Goal: Task Accomplishment & Management: Use online tool/utility

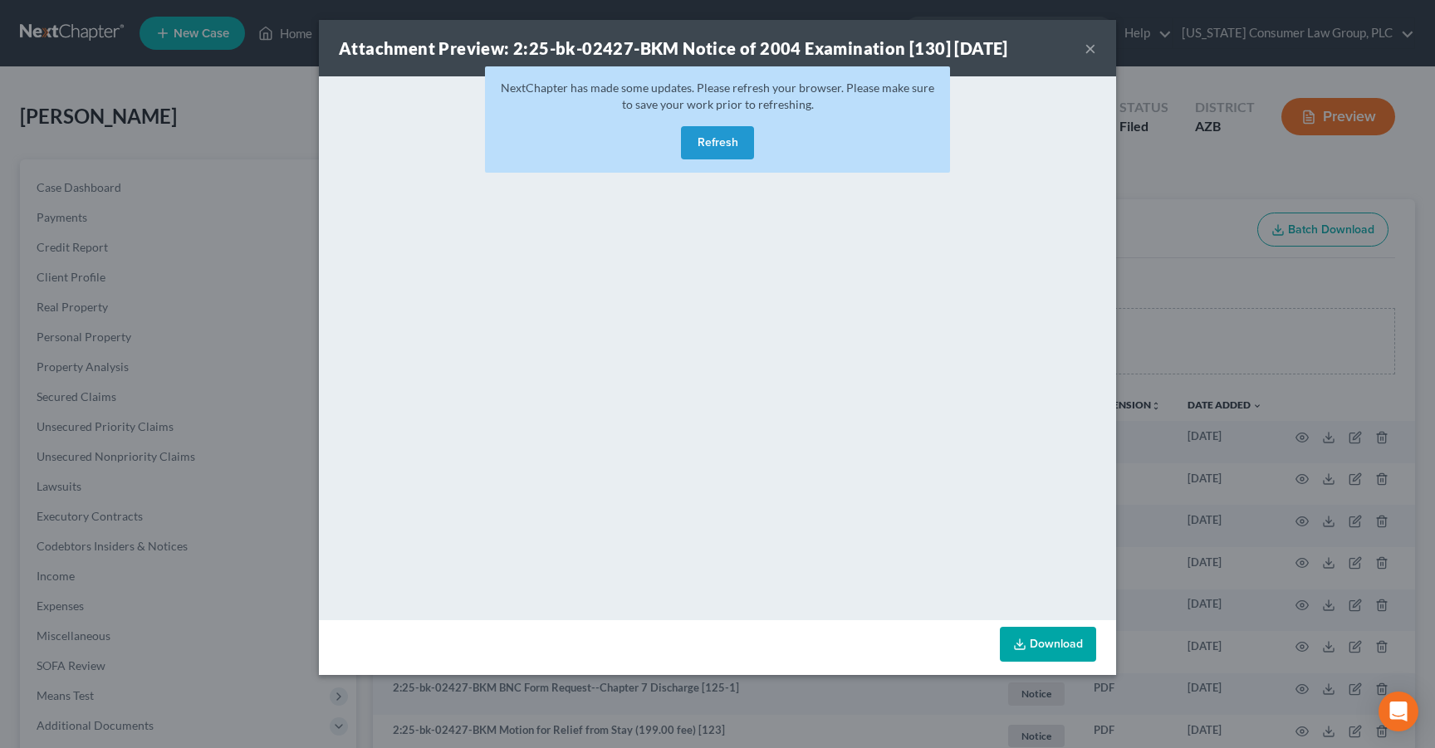
scroll to position [49, 0]
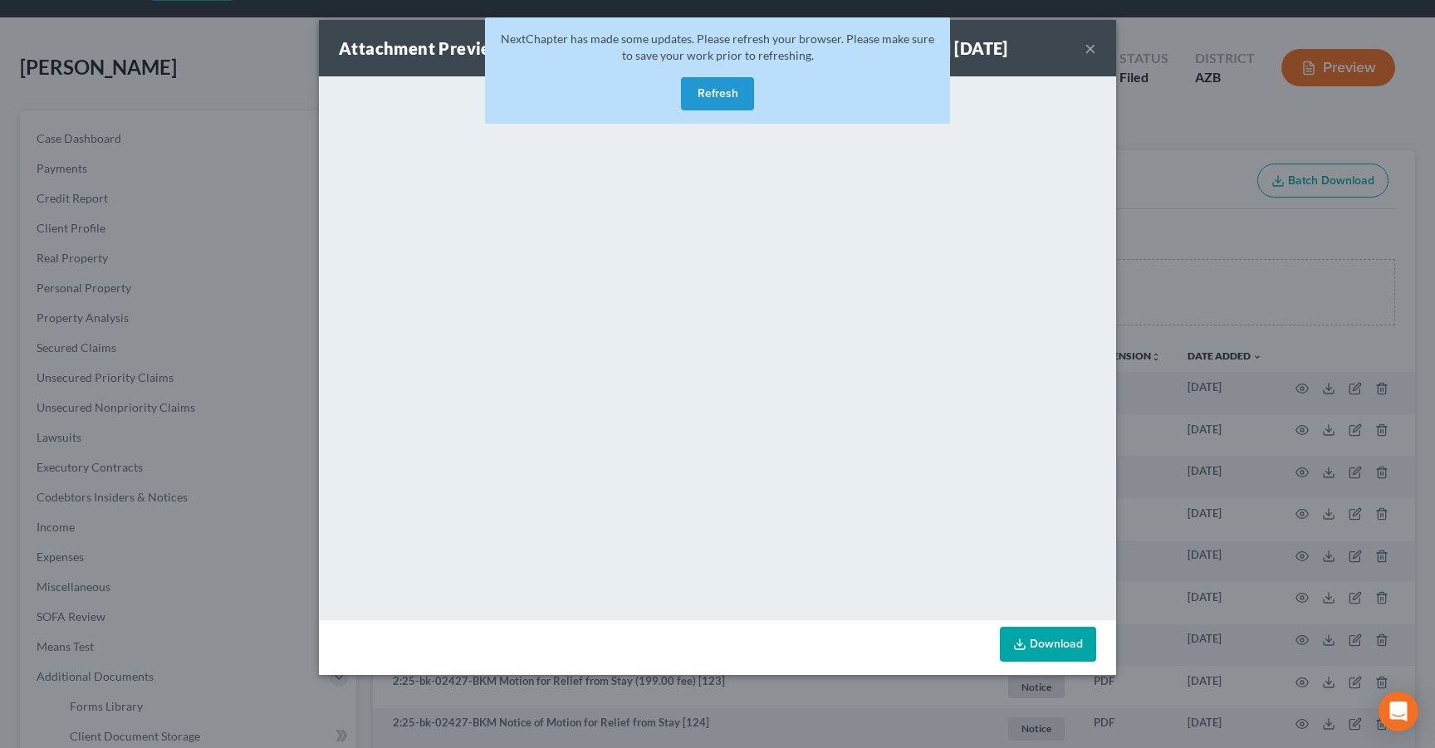
click at [730, 95] on button "Refresh" at bounding box center [717, 93] width 73 height 33
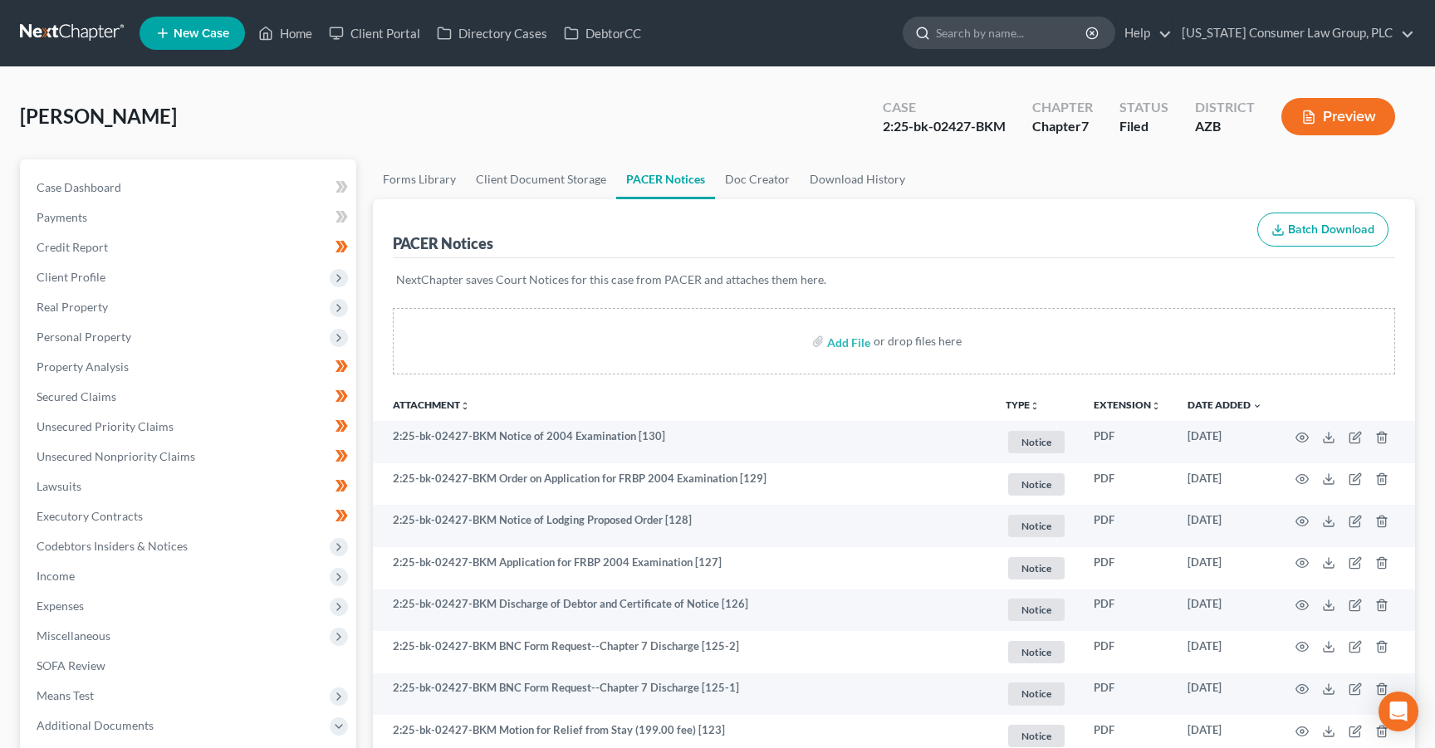
click at [977, 31] on input "search" at bounding box center [1012, 32] width 152 height 31
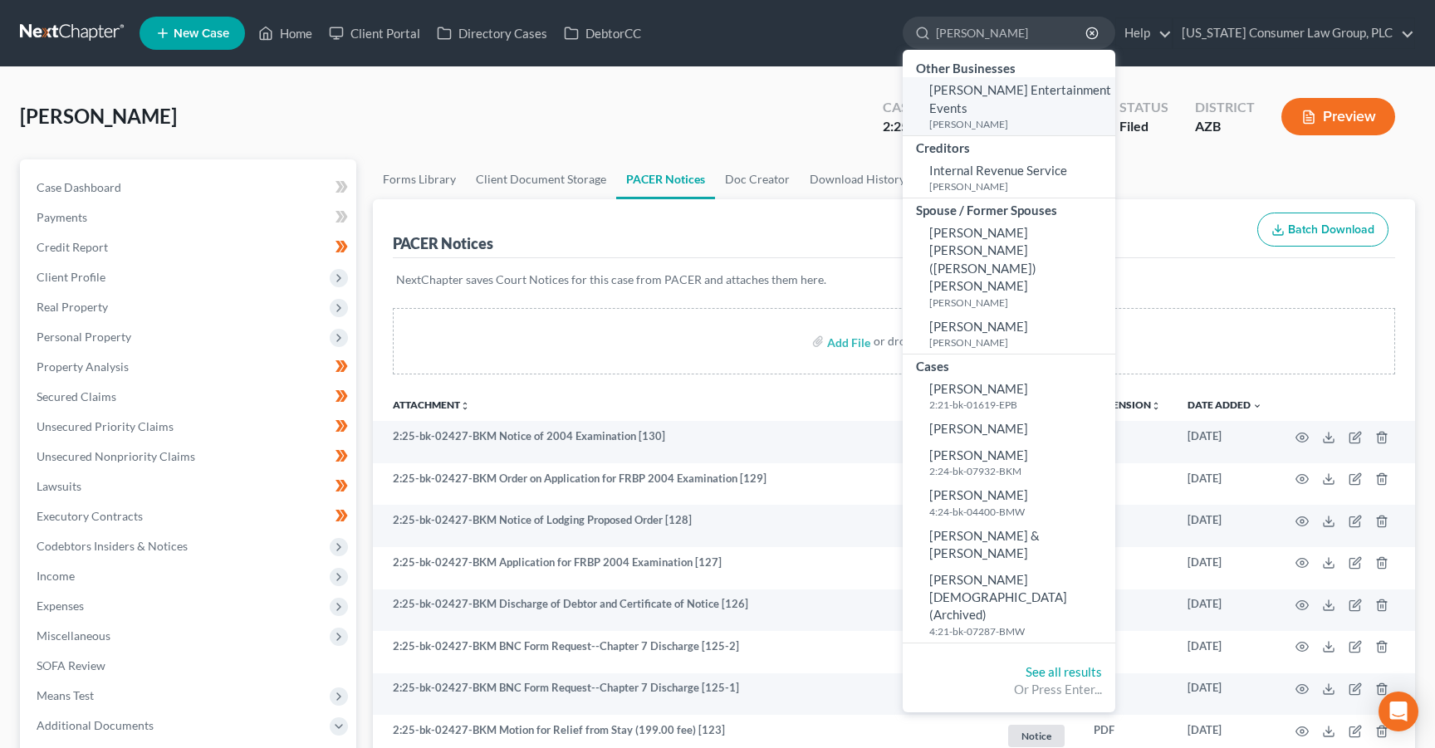
type input "evans"
click at [984, 117] on small "Evans, Brian" at bounding box center [1020, 124] width 182 height 14
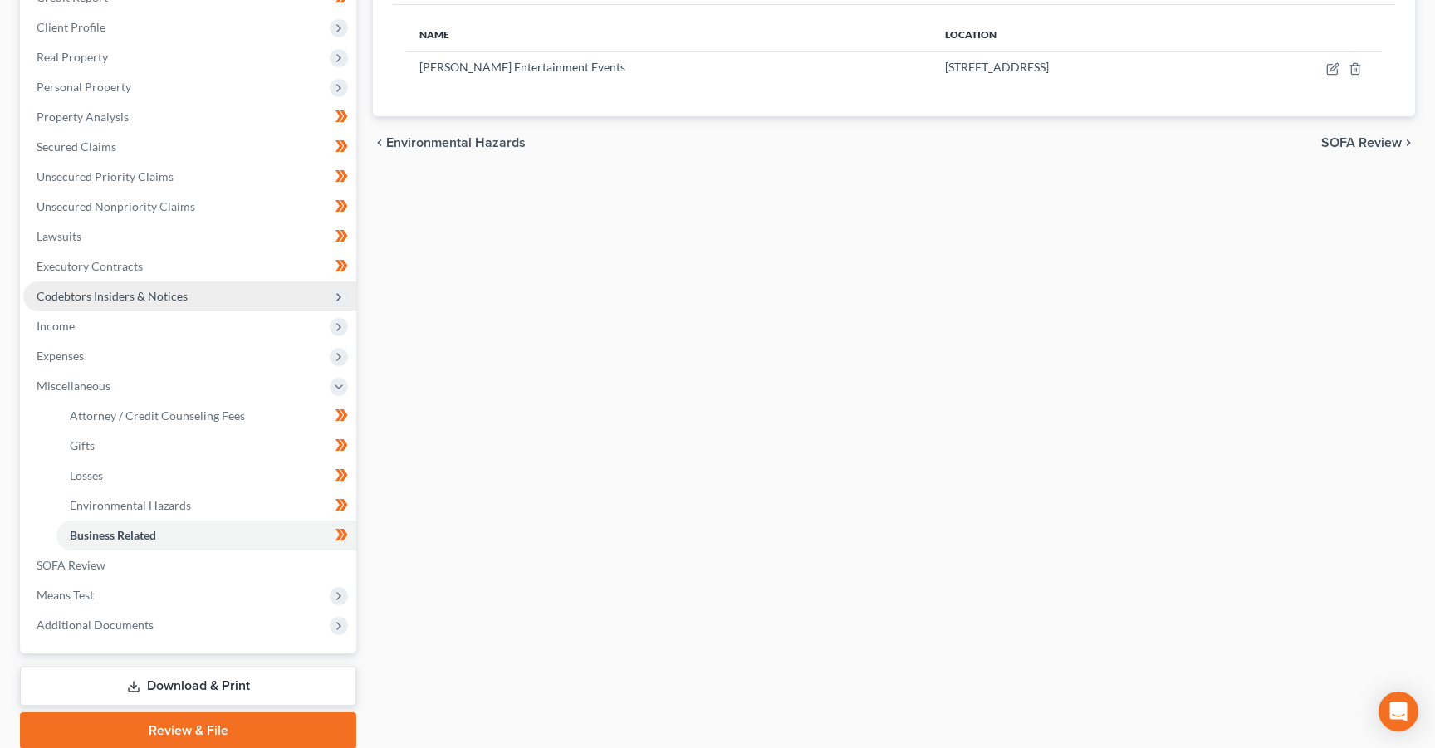
scroll to position [312, 0]
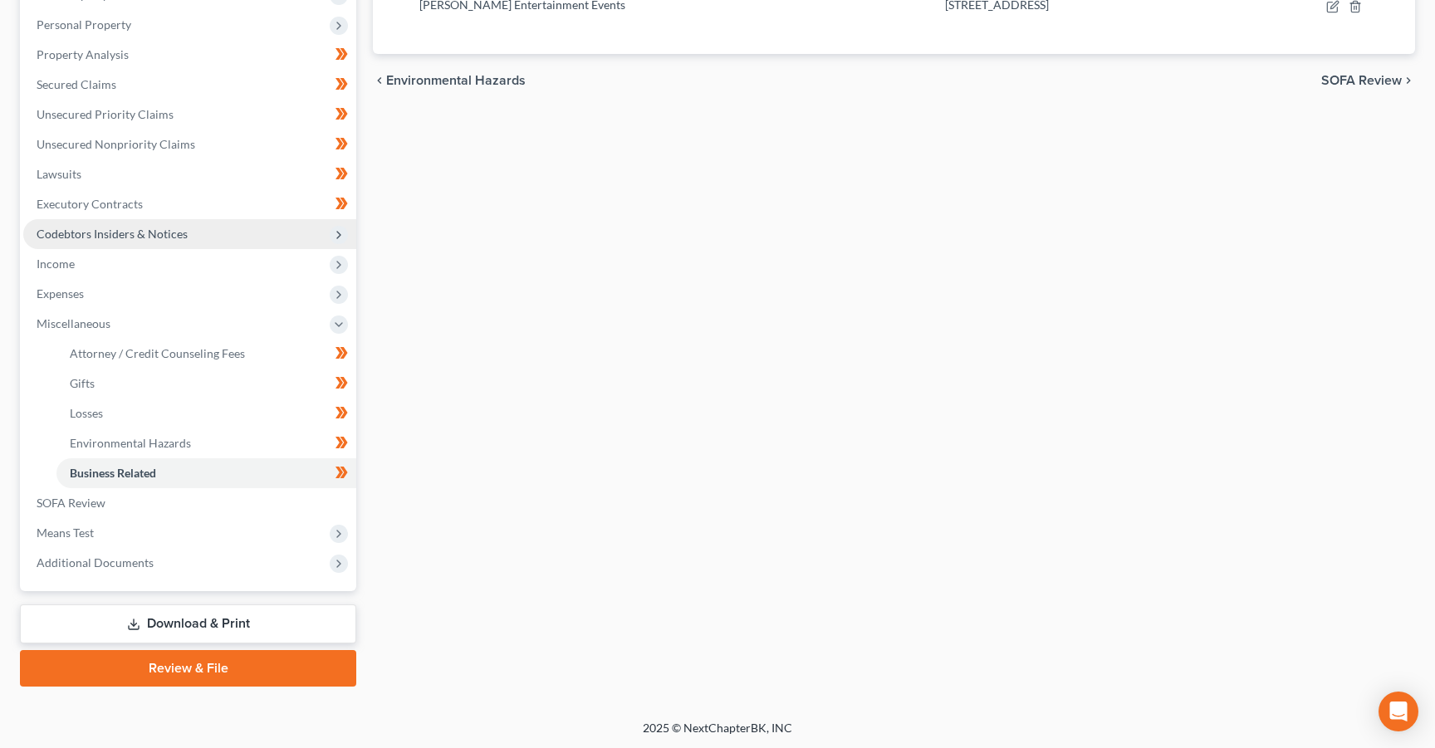
click at [101, 551] on span "Additional Documents" at bounding box center [189, 563] width 333 height 30
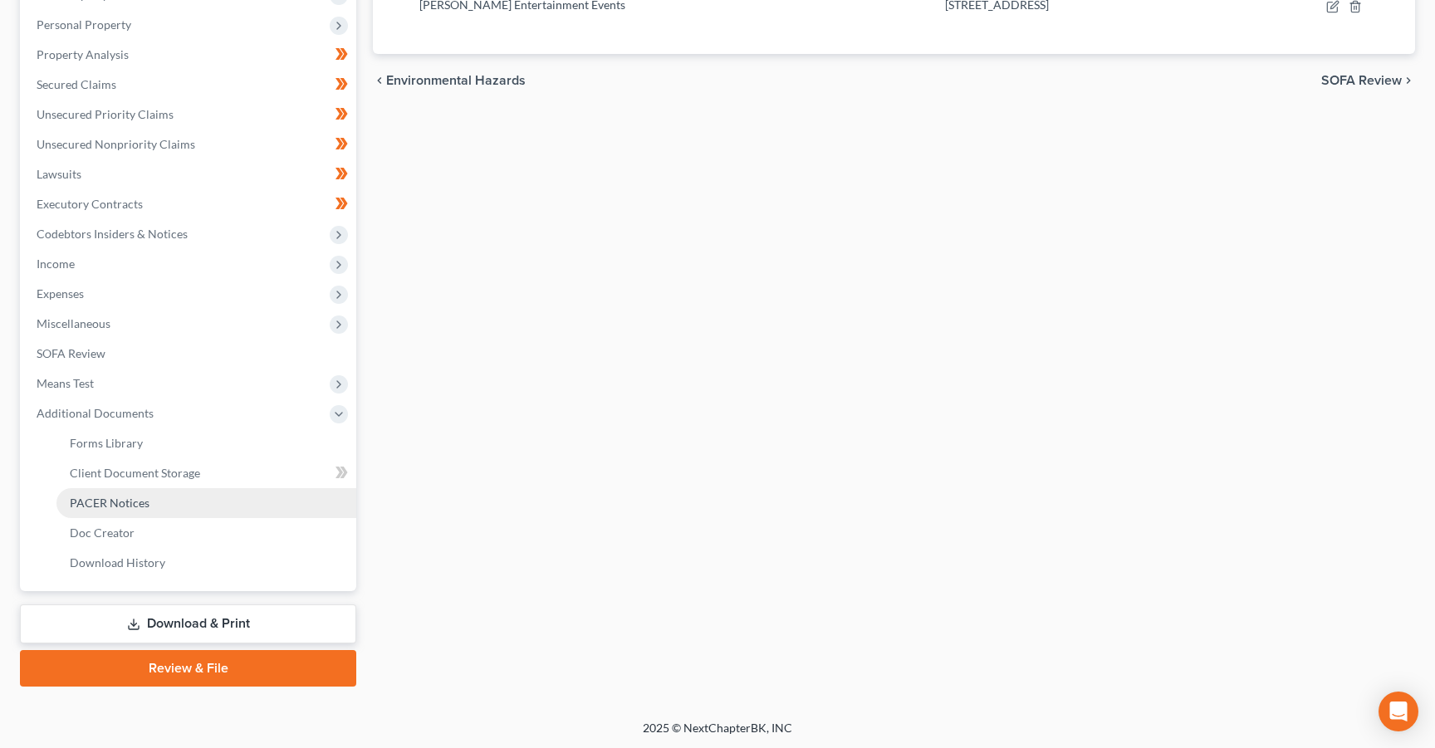
click at [125, 503] on span "PACER Notices" at bounding box center [110, 503] width 80 height 14
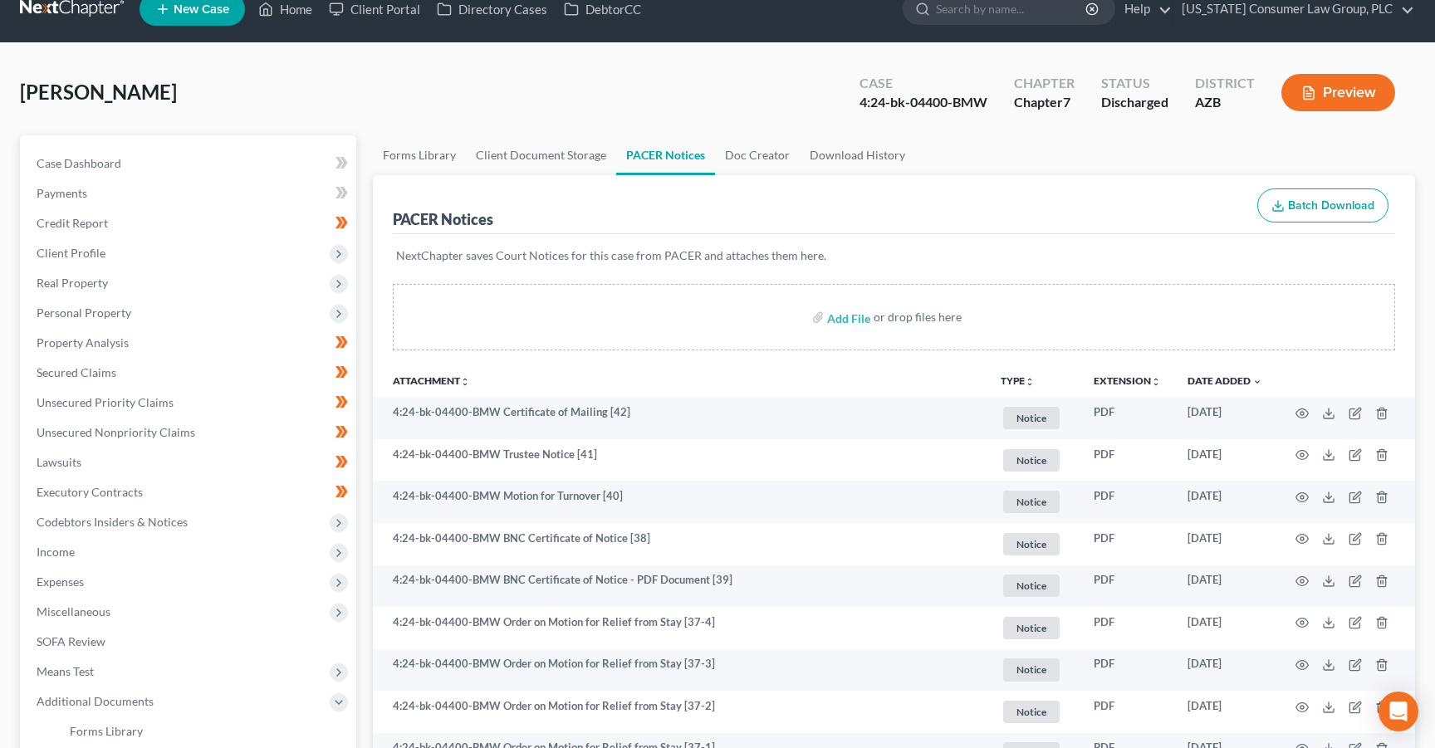
scroll to position [26, 0]
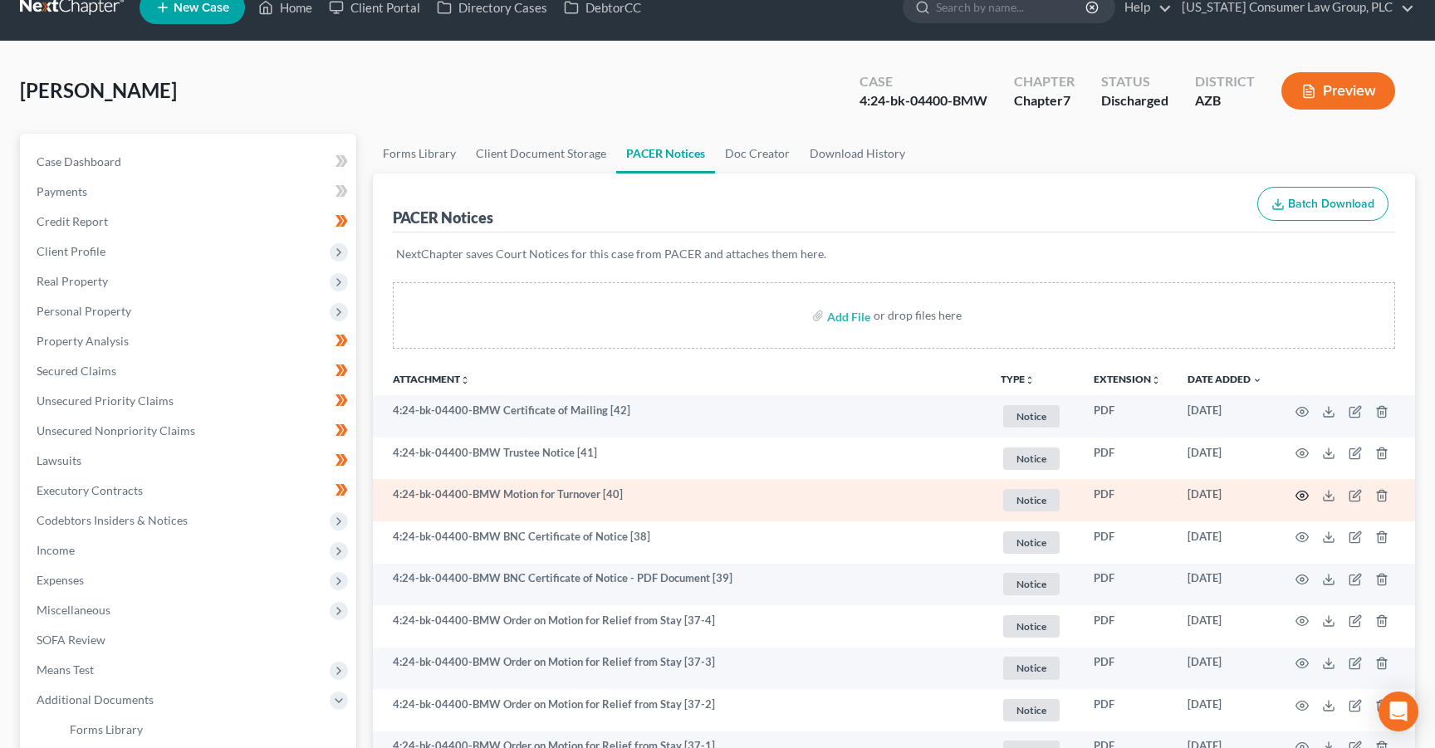
click at [1300, 497] on icon "button" at bounding box center [1301, 495] width 13 height 13
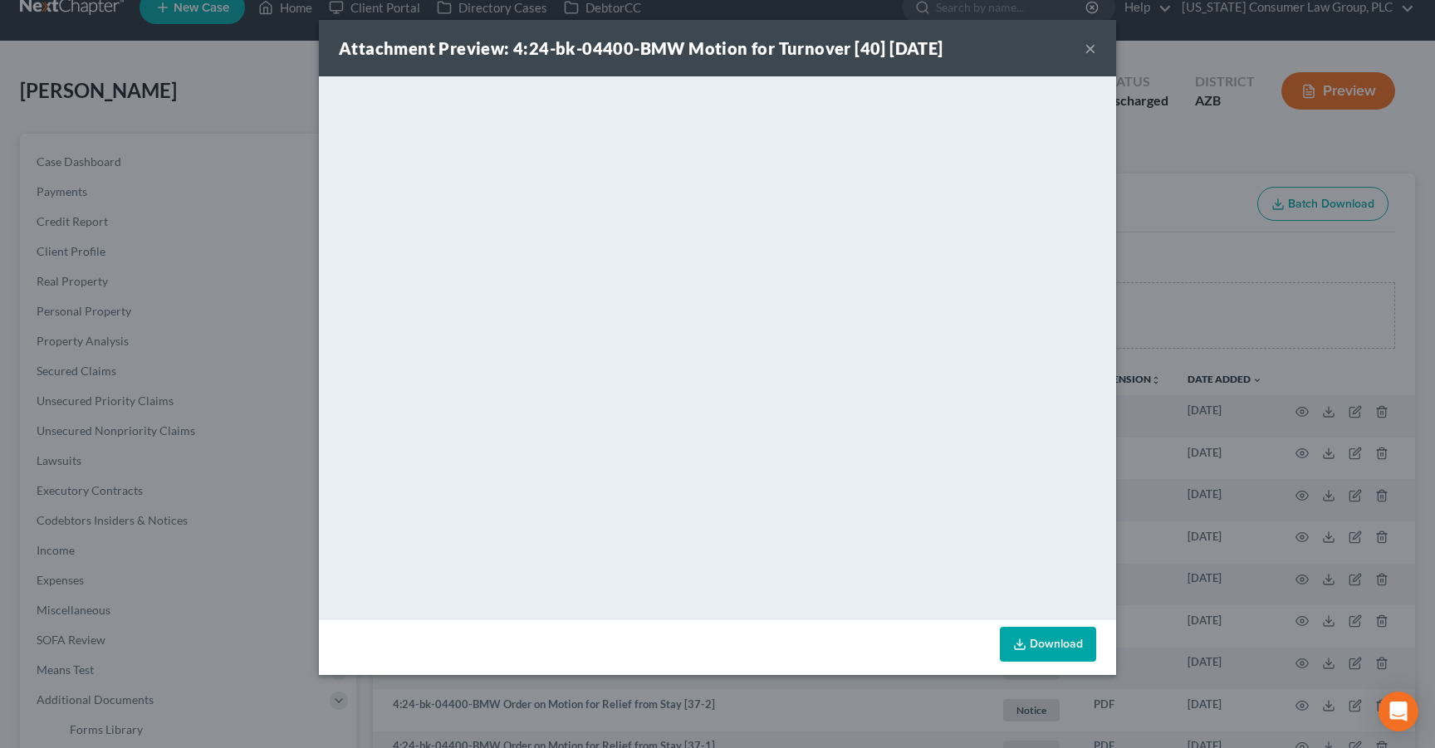
click at [1083, 46] on div "Attachment Preview: 4:24-bk-04400-BMW Motion for Turnover [40] 09/19/2025 ×" at bounding box center [717, 48] width 797 height 56
click at [1087, 48] on button "×" at bounding box center [1091, 48] width 12 height 20
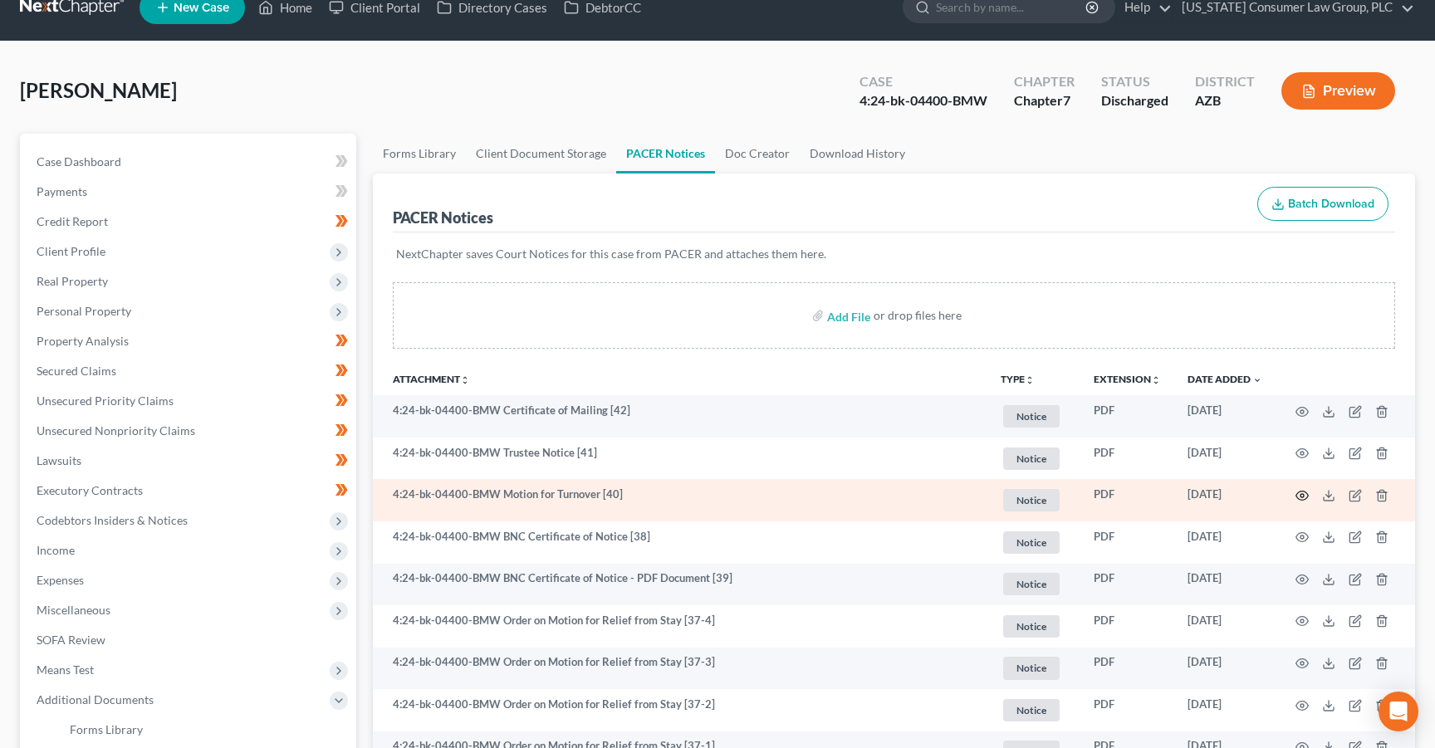
click at [1300, 494] on circle "button" at bounding box center [1301, 495] width 3 height 3
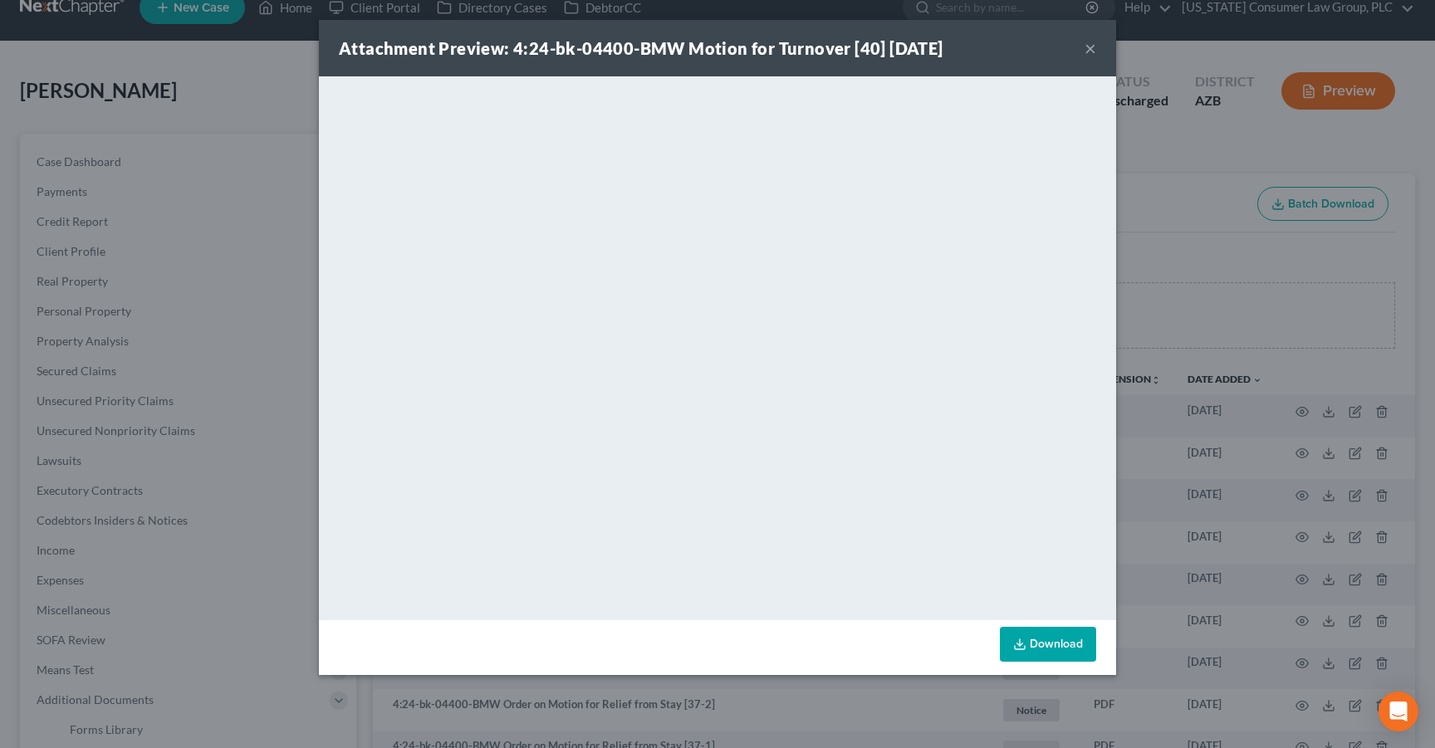
click at [271, 393] on div "Attachment Preview: 4:24-bk-04400-BMW Motion for Turnover [40] 09/19/2025 × <ob…" at bounding box center [717, 374] width 1435 height 748
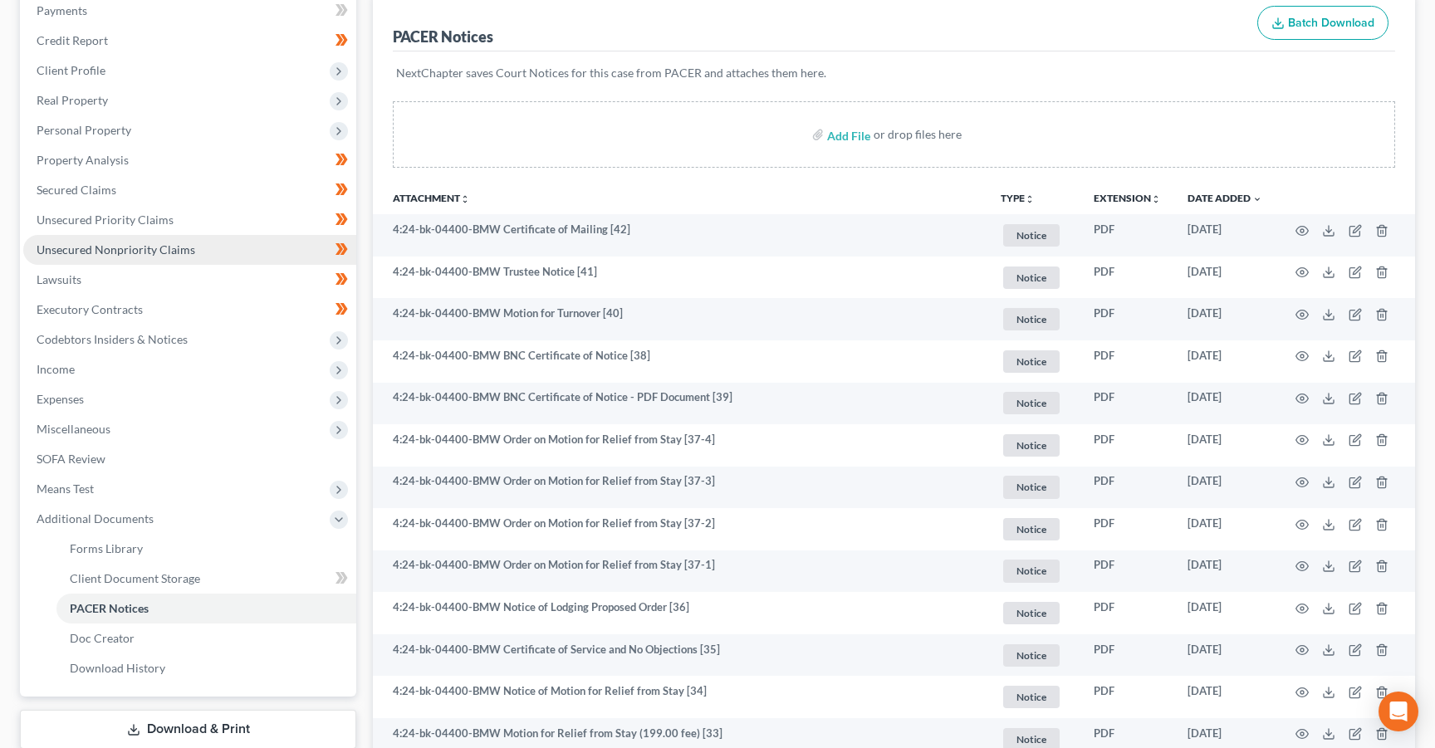
scroll to position [209, 0]
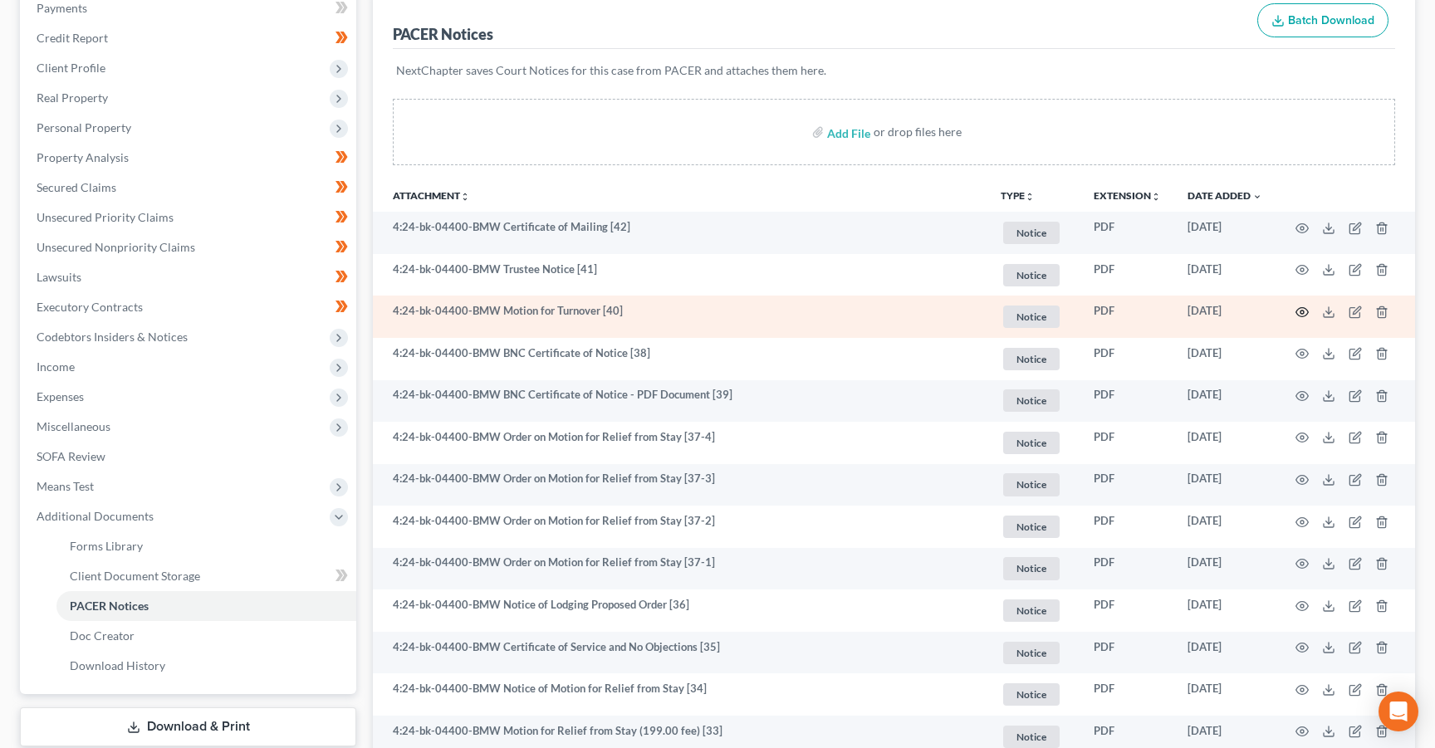
click at [1298, 311] on icon "button" at bounding box center [1301, 312] width 13 height 13
